Goal: Information Seeking & Learning: Check status

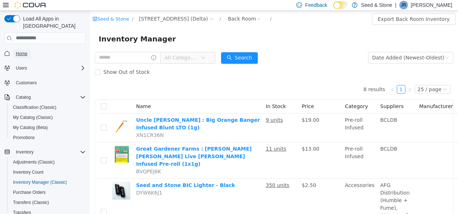
click at [21, 51] on span "Home" at bounding box center [22, 54] width 12 height 6
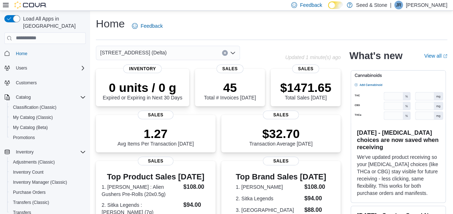
click at [170, 50] on div "[STREET_ADDRESS] (Delta)" at bounding box center [168, 53] width 144 height 14
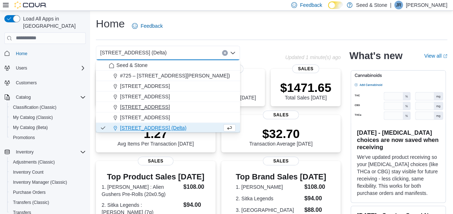
click at [164, 109] on span "512 Young Drive (Coquitlam)" at bounding box center [145, 106] width 50 height 7
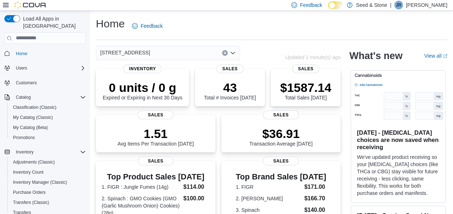
click at [171, 52] on div "512 Young Drive (Coquitlam) Combo box. Selected. 512 Young Drive (Coquitlam). P…" at bounding box center [168, 53] width 144 height 14
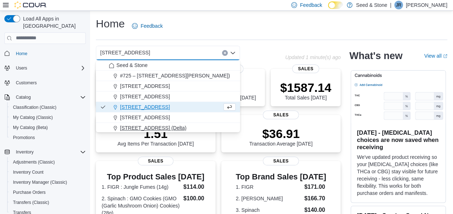
click at [165, 124] on span "[STREET_ADDRESS] (Delta)" at bounding box center [153, 127] width 66 height 7
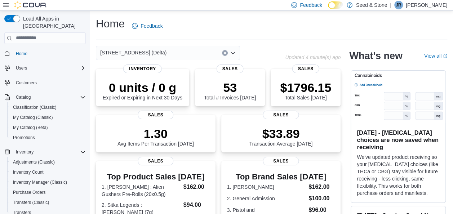
click at [261, 31] on div "Home Feedback" at bounding box center [271, 26] width 351 height 19
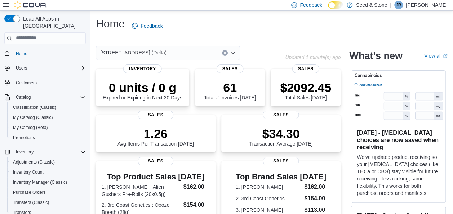
click at [156, 54] on div "[STREET_ADDRESS] (Delta)" at bounding box center [168, 53] width 144 height 14
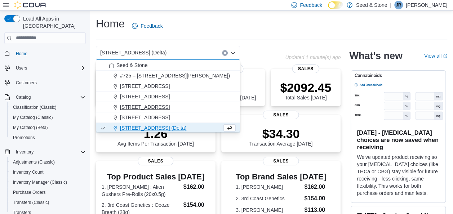
click at [170, 103] on span "512 Young Drive (Coquitlam)" at bounding box center [145, 106] width 50 height 7
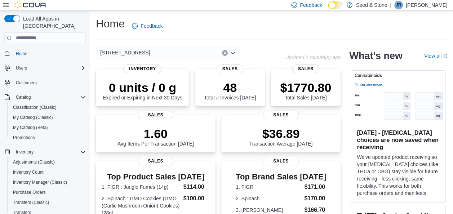
click at [180, 50] on div "512 Young Drive (Coquitlam)" at bounding box center [168, 53] width 144 height 14
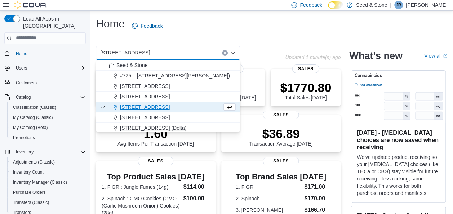
click at [166, 127] on span "[STREET_ADDRESS] (Delta)" at bounding box center [153, 127] width 66 height 7
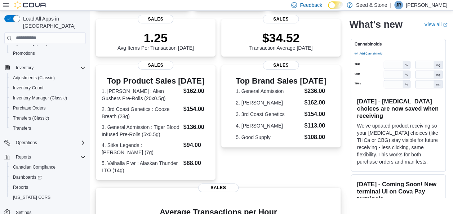
scroll to position [95, 0]
click at [158, 118] on dt "2. 3rd Coast Genetics : Oooze Breath (28g)" at bounding box center [141, 112] width 79 height 14
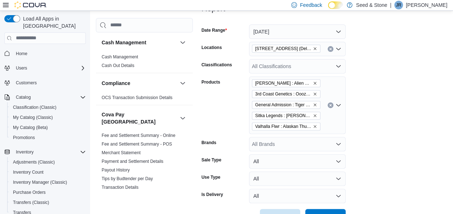
scroll to position [107, 0]
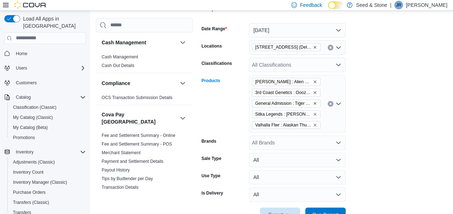
click at [329, 104] on icon "Clear input" at bounding box center [330, 103] width 3 height 3
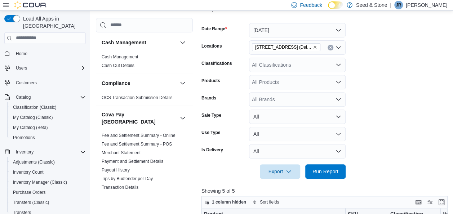
click at [379, 111] on form "Date Range [DATE] Locations [STREET_ADDRESS] (Delta) Classifications All Classi…" at bounding box center [325, 96] width 248 height 164
click at [314, 102] on div "All Brands" at bounding box center [297, 99] width 96 height 14
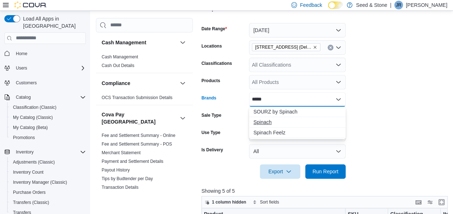
type input "*****"
click at [281, 121] on span "Spinach" at bounding box center [297, 121] width 88 height 7
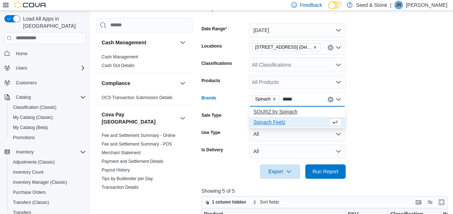
type input "*****"
click at [288, 108] on span "SOURZ by Spinach" at bounding box center [297, 111] width 88 height 7
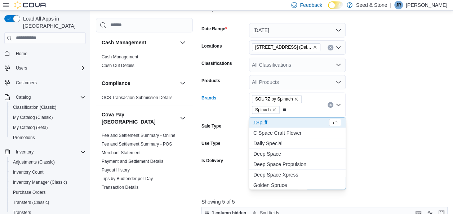
type input "*"
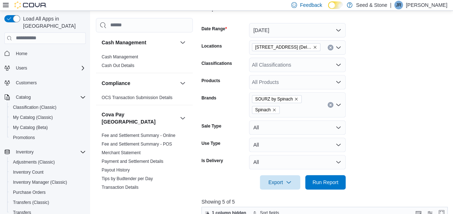
click at [386, 99] on form "Date Range [DATE] Locations [STREET_ADDRESS] (Delta) Classifications All Classi…" at bounding box center [325, 101] width 248 height 175
click at [317, 181] on span "Run Report" at bounding box center [325, 181] width 26 height 7
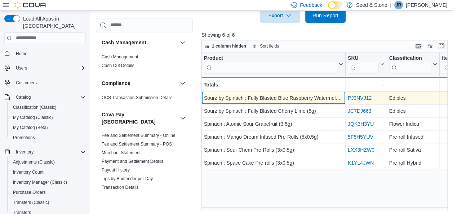
click at [315, 97] on div "Sourz by Spinach : Fully Blasted Blue Raspberry Watermelon (1x5g)" at bounding box center [273, 98] width 139 height 9
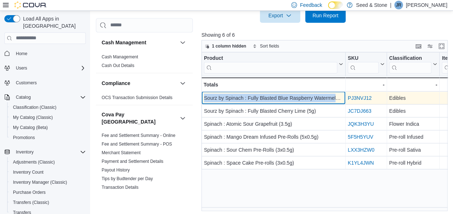
click at [315, 97] on div "Sourz by Spinach : Fully Blasted Blue Raspberry Watermelon (1x5g)" at bounding box center [273, 98] width 139 height 9
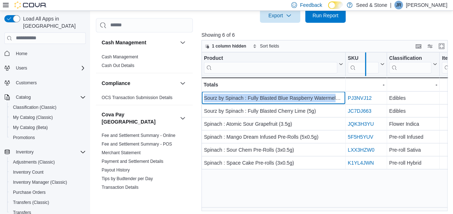
drag, startPoint x: 345, startPoint y: 66, endPoint x: 365, endPoint y: 67, distance: 20.6
click at [365, 67] on div at bounding box center [365, 64] width 6 height 24
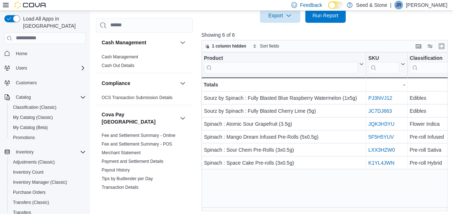
click at [328, 175] on div "Product Click to view column header actions SKU Click to view column header act…" at bounding box center [325, 131] width 248 height 159
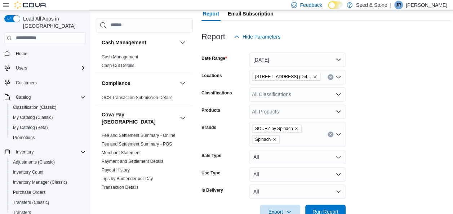
scroll to position [28, 0]
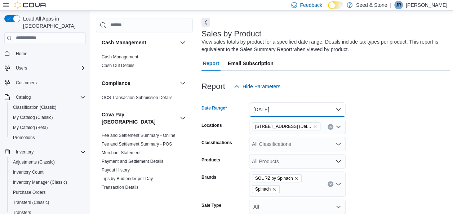
click at [288, 114] on button "[DATE]" at bounding box center [297, 109] width 96 height 14
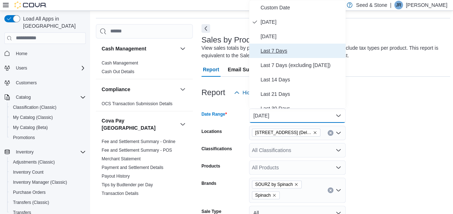
click at [278, 53] on span "Last 7 Days" at bounding box center [301, 50] width 82 height 9
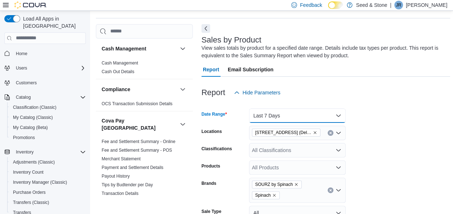
scroll to position [130, 0]
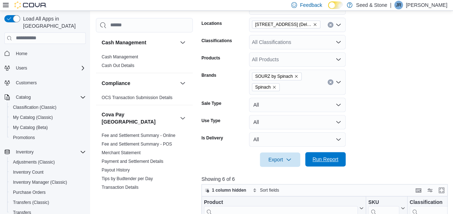
click at [330, 163] on span "Run Report" at bounding box center [325, 159] width 32 height 14
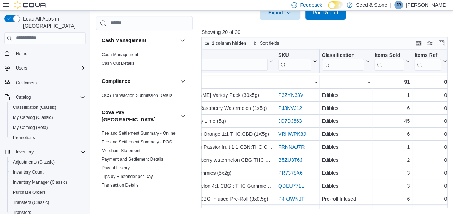
scroll to position [270, 0]
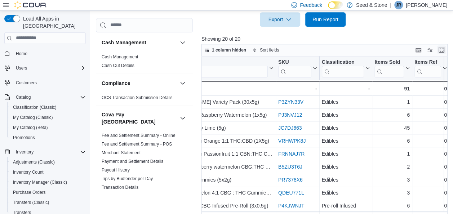
click at [442, 51] on button "Enter fullscreen" at bounding box center [441, 49] width 9 height 9
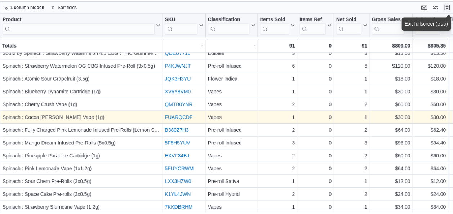
scroll to position [0, 0]
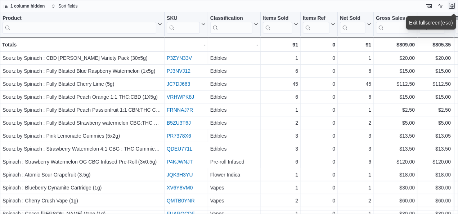
click at [454, 6] on button "Exit fullscreen" at bounding box center [451, 5] width 9 height 9
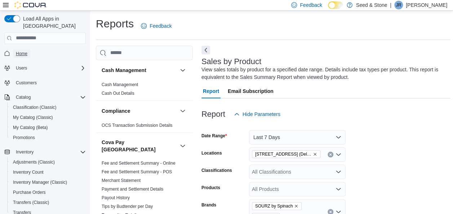
click at [17, 51] on span "Home" at bounding box center [22, 54] width 12 height 6
